Goal: Find specific page/section

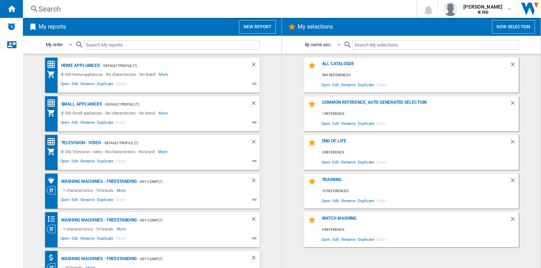
click at [93, 10] on div "Search" at bounding box center [218, 9] width 359 height 10
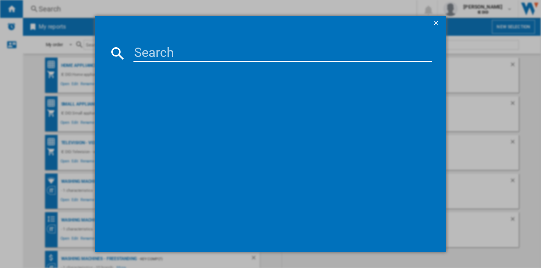
click at [141, 50] on input at bounding box center [282, 53] width 299 height 17
type input "DUOF"
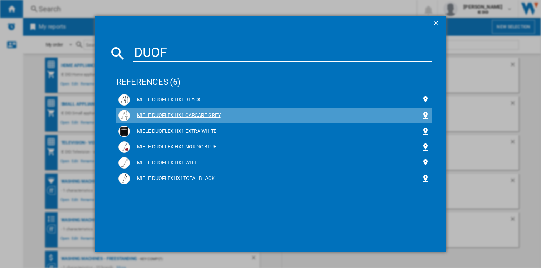
click at [176, 116] on div "MIELE DUOFLEX HX1 CARCARE GREY" at bounding box center [276, 115] width 292 height 7
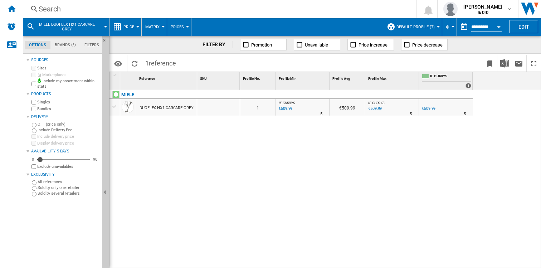
click at [78, 8] on div "Search" at bounding box center [218, 9] width 359 height 10
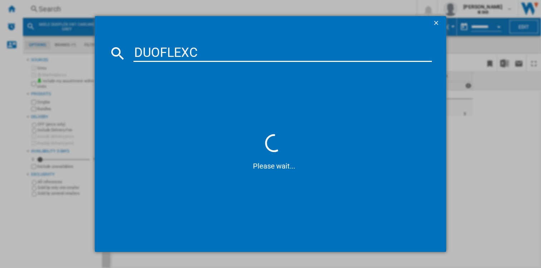
type input "DUOFLEXC"
